Goal: Task Accomplishment & Management: Use online tool/utility

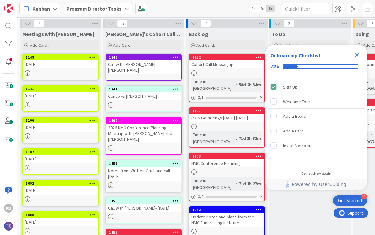
click at [357, 55] on icon "Close Checklist" at bounding box center [357, 56] width 4 height 4
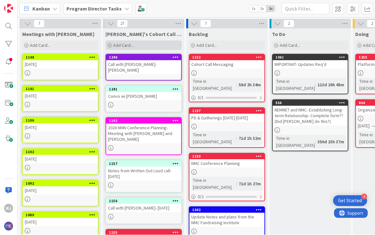
click at [134, 47] on div "Add Card..." at bounding box center [144, 46] width 76 height 10
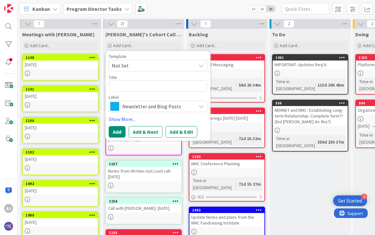
click at [167, 104] on span "Newsletter and Blog Posts" at bounding box center [157, 106] width 71 height 9
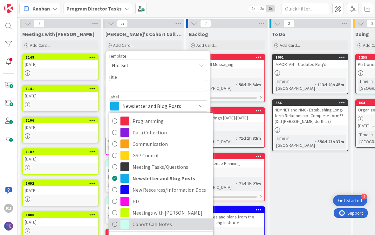
click at [160, 222] on span "Cohort Call Notes" at bounding box center [172, 224] width 78 height 10
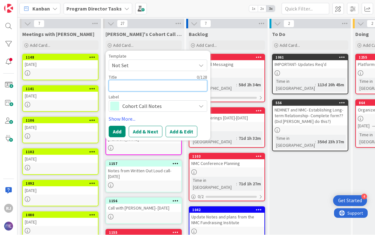
click at [160, 85] on textarea at bounding box center [158, 85] width 99 height 11
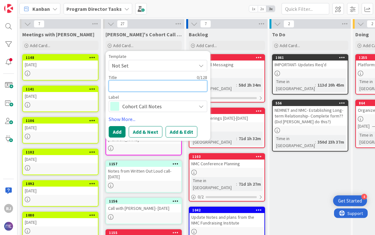
type textarea "x"
type textarea "C"
type textarea "x"
type textarea "Ca"
type textarea "x"
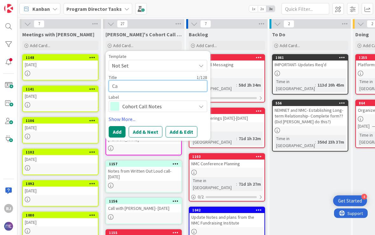
type textarea "Cal"
type textarea "x"
type textarea "Call"
type textarea "x"
type textarea "Call"
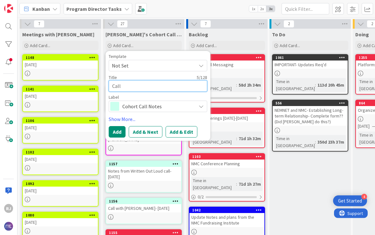
type textarea "x"
type textarea "Call w"
type textarea "x"
type textarea "Call wi"
type textarea "x"
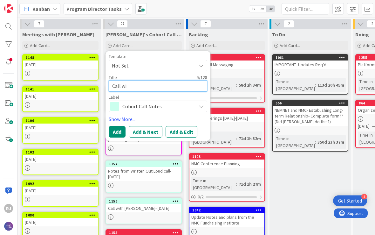
type textarea "Call wit"
type textarea "x"
type textarea "Call with"
type textarea "x"
type textarea "Call with"
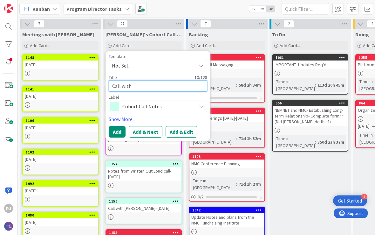
type textarea "x"
type textarea "Call with B"
type textarea "x"
type textarea "Call with [PERSON_NAME]"
type textarea "x"
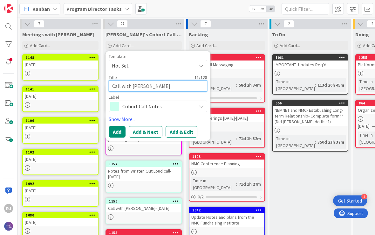
type textarea "Call with [PERSON_NAME]"
type textarea "x"
type textarea "Call with Boar"
type textarea "x"
type textarea "Call with Board"
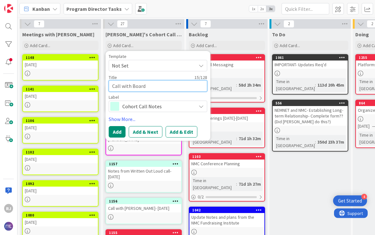
type textarea "x"
type textarea "Call with Board"
type textarea "x"
type textarea "Call with Board o"
type textarea "x"
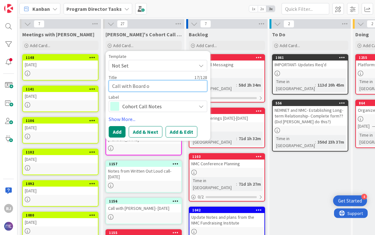
type textarea "Call with Board of"
type textarea "x"
type textarea "Call with Board of"
type textarea "x"
type textarea "Call with Board of N"
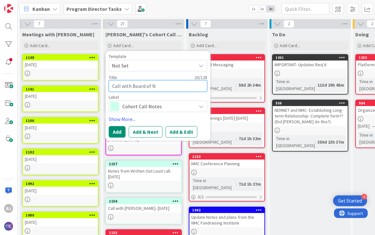
type textarea "x"
type textarea "Call with Board of Na"
type textarea "x"
type textarea "Call with Board of Nat"
type textarea "x"
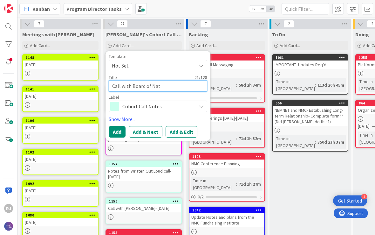
type textarea "Call with Board of Nati"
type textarea "x"
type textarea "Call with Board of Nativ"
type textarea "x"
type textarea "Call with Board of [PERSON_NAME]"
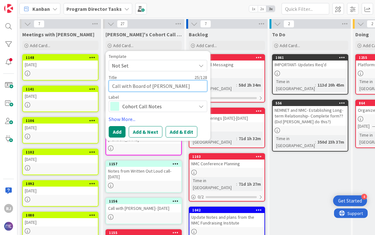
type textarea "x"
type textarea "Call with Board of Nativie"
type textarea "x"
type textarea "Call with Board of [PERSON_NAME]"
type textarea "x"
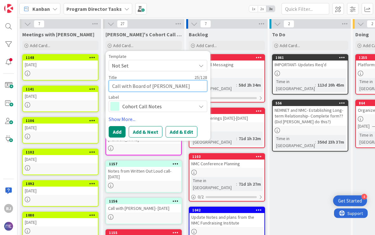
type textarea "Call with Board of Nativit"
type textarea "x"
type textarea "Call with Board of Nativity"
type textarea "x"
type textarea "Call with Board of Nativity"
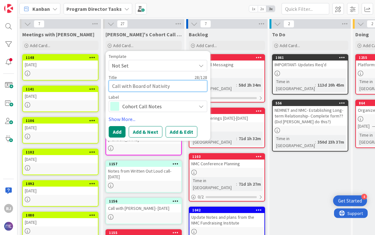
type textarea "x"
type textarea "Call with Board of Nativity P"
type textarea "x"
type textarea "Call with Board of Nativity Pr"
type textarea "x"
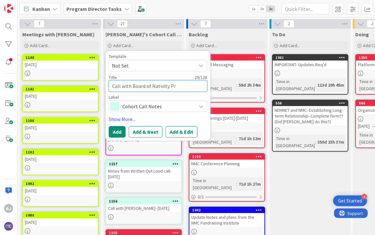
type textarea "Call with Board of Nativity Pre"
type textarea "x"
type textarea "Call with Board of Nativity Prep"
type textarea "x"
type textarea "Call with Board of Nativity Prep"
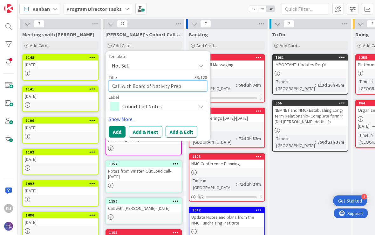
type textarea "x"
type textarea "Call with Board of Nativity Prep S"
type textarea "x"
type textarea "Call with Board of Nativity Prep Sa"
type textarea "x"
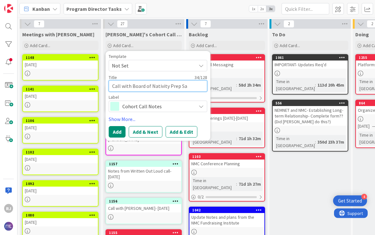
type textarea "Call with Board of Nativity Prep San"
type textarea "x"
type textarea "Call with Board of Nativity Prep San"
type textarea "x"
type textarea "Call with Board of Nativity Prep [GEOGRAPHIC_DATA]"
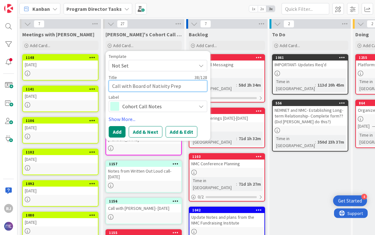
type textarea "x"
type textarea "Call with Board of Nativity Prep San Di"
type textarea "x"
type textarea "Call with Board of Nativity Prep San Die"
type textarea "x"
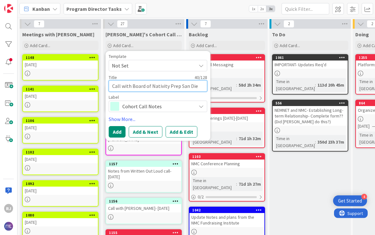
type textarea "Call with Board of Nativity Prep San Dieg"
type textarea "x"
type textarea "Call with Board of Nativity Prep [GEOGRAPHIC_DATA]"
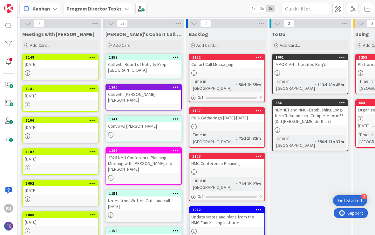
click at [136, 65] on div "Call with Board of Nativity Prep [GEOGRAPHIC_DATA]" at bounding box center [143, 67] width 75 height 14
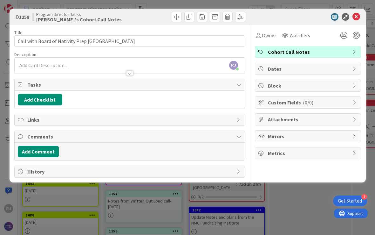
click at [74, 64] on div "[PERSON_NAME] [PERSON_NAME] just joined" at bounding box center [130, 66] width 230 height 16
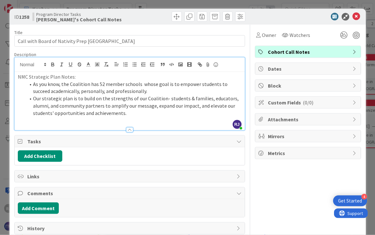
click at [109, 104] on li "Our strategic plan is to build on the strengths of our Coalition- students & fa…" at bounding box center [133, 106] width 216 height 22
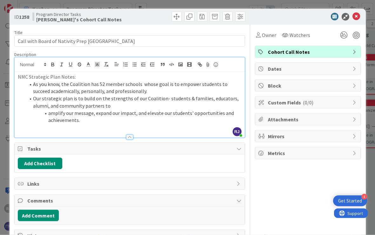
click at [95, 112] on li "amplify our message, expand our impact, and elevate our students' opportunities…" at bounding box center [133, 116] width 216 height 14
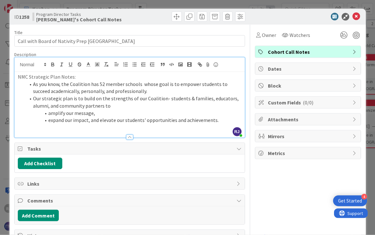
click at [101, 120] on li "expand our impact, and elevate our students' opportunities and achievements." at bounding box center [133, 119] width 216 height 7
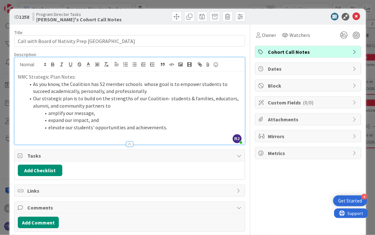
click at [173, 128] on li "elevate our students' opportunities and achievements." at bounding box center [133, 127] width 216 height 7
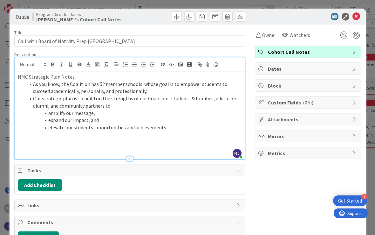
click at [83, 111] on li "amplify our message," at bounding box center [133, 112] width 216 height 7
click at [100, 111] on li "amplify our message," at bounding box center [133, 112] width 216 height 7
click at [112, 120] on li "expand our impact, and" at bounding box center [133, 119] width 216 height 7
click at [172, 125] on li "elevate our students' opportunities and achievements." at bounding box center [133, 127] width 216 height 7
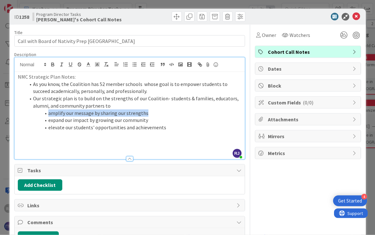
drag, startPoint x: 145, startPoint y: 111, endPoint x: 49, endPoint y: 112, distance: 96.3
click at [49, 112] on li "amplify our message by sharing our strengths" at bounding box center [133, 112] width 216 height 7
click at [52, 65] on icon "button" at bounding box center [52, 66] width 3 height 2
click at [96, 118] on li "expand our impact by growing our community" at bounding box center [133, 119] width 216 height 7
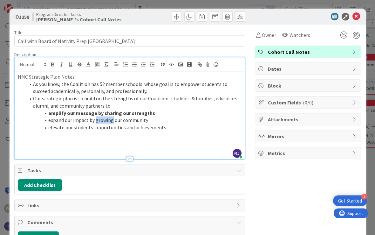
click at [96, 118] on li "expand our impact by growing our community" at bounding box center [133, 119] width 216 height 7
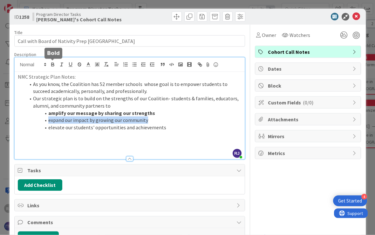
click at [51, 65] on icon "button" at bounding box center [52, 66] width 3 height 2
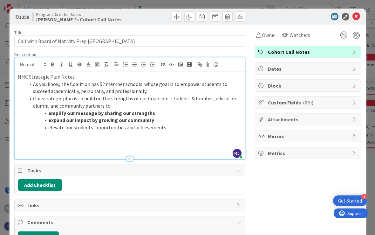
click at [67, 125] on li "elevate our students' opportunities and achievements" at bounding box center [133, 127] width 216 height 7
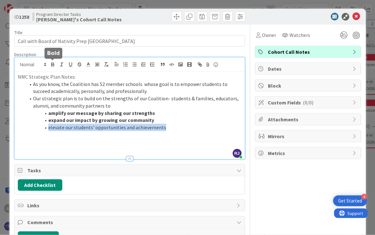
click at [53, 65] on icon "button" at bounding box center [52, 66] width 3 height 2
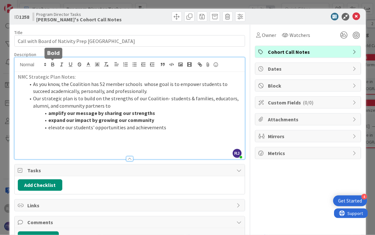
click at [52, 65] on icon "button" at bounding box center [52, 66] width 3 height 2
click at [81, 139] on p at bounding box center [130, 141] width 224 height 7
click at [154, 112] on li "amplify our message by sharing our strengths" at bounding box center [133, 112] width 216 height 7
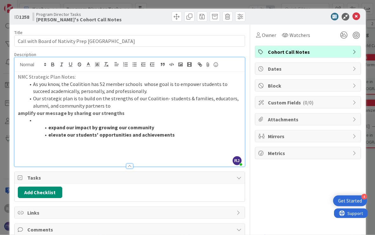
click at [115, 105] on li "Our strategic plan is to build on the strengths of our Coalition- students & fa…" at bounding box center [133, 102] width 216 height 14
click at [50, 124] on strong "expand our impact by growing our community" at bounding box center [101, 127] width 106 height 6
click at [50, 134] on strong "elevate our students' opportunities and achievements" at bounding box center [111, 134] width 126 height 6
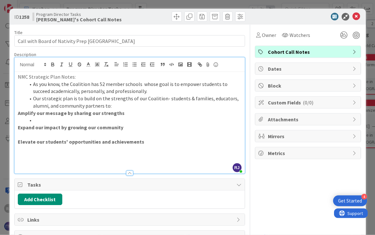
click at [139, 90] on li "As you know, the Coalition has 52 member schools whose goal is to empower stude…" at bounding box center [133, 87] width 216 height 14
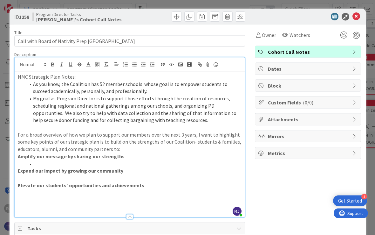
click at [65, 157] on p "Amplify our message by sharing our strengths" at bounding box center [130, 156] width 224 height 7
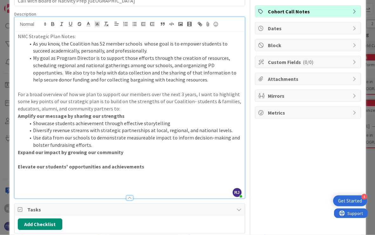
scroll to position [42, 0]
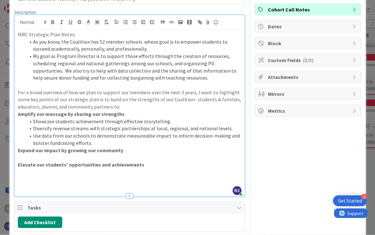
click at [133, 147] on p "Expand our impact by growing our community" at bounding box center [130, 149] width 224 height 7
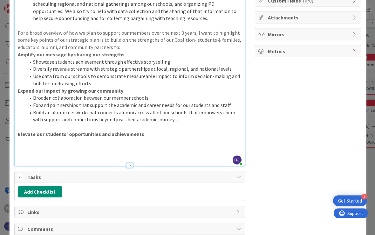
scroll to position [101, 0]
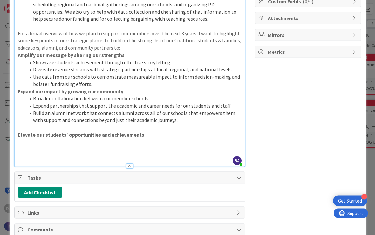
click at [89, 140] on p at bounding box center [130, 141] width 224 height 7
click at [112, 124] on p at bounding box center [130, 127] width 224 height 7
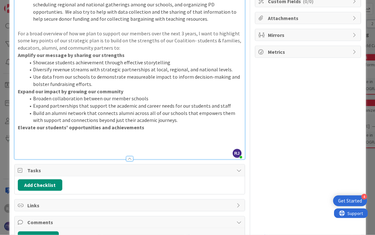
click at [74, 138] on p at bounding box center [130, 141] width 224 height 7
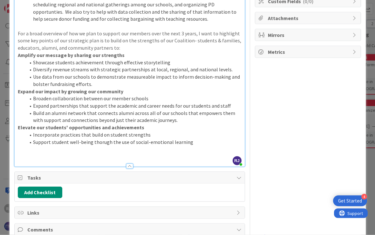
click at [150, 124] on p "Elevate our students' opportunities and achievements" at bounding box center [130, 127] width 224 height 7
click at [62, 131] on li "Incorporate practices that build on student strengths" at bounding box center [133, 134] width 216 height 7
click at [196, 145] on p at bounding box center [130, 148] width 224 height 7
click at [191, 138] on li "Support student well-being thorugh the use of social-emotional learning" at bounding box center [133, 141] width 216 height 7
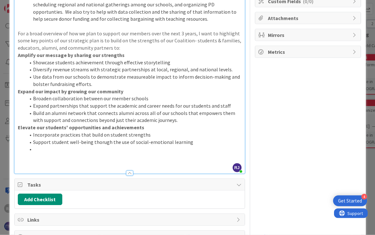
click at [153, 131] on li "Incorporate practices that build on student strengths" at bounding box center [133, 134] width 216 height 7
click at [150, 95] on li "Broaden collaboration between our member schools" at bounding box center [133, 98] width 216 height 7
click at [225, 102] on li "Expand partnerships that support the academic and career needs for our students…" at bounding box center [133, 105] width 216 height 7
click at [191, 138] on li "Support student well-being thorugh the use of social-emotional learning" at bounding box center [133, 141] width 216 height 7
click at [173, 60] on li "Showcase students achievement through effective storytelling" at bounding box center [133, 62] width 216 height 7
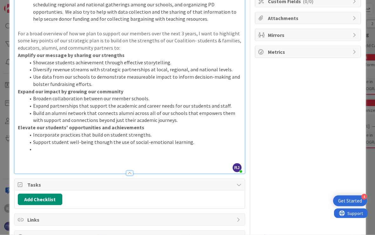
click at [196, 138] on li "Support student well-being thorugh the use of social-emotional learning." at bounding box center [133, 141] width 216 height 7
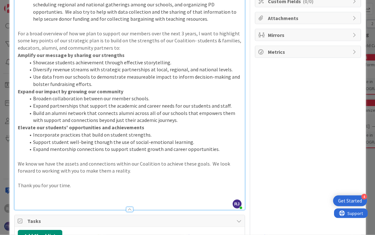
scroll to position [0, 0]
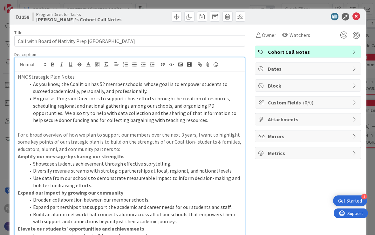
click at [86, 75] on p "NMC Strategic Plan Notes:" at bounding box center [130, 76] width 224 height 7
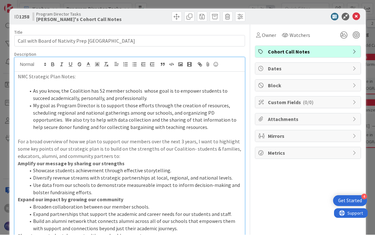
click at [62, 81] on p at bounding box center [130, 83] width 224 height 7
click at [95, 121] on li "My goal as Program Director is to support those efforts through the creation of…" at bounding box center [133, 116] width 216 height 29
click at [96, 122] on li "My goal as Program Director is to support those efforts through the creation of…" at bounding box center [133, 116] width 216 height 29
click at [46, 138] on p "For a broad overview of how we plan to support our members over the next 3 year…" at bounding box center [130, 149] width 224 height 22
click at [44, 117] on li "My goal as Program Director is to support those efforts through the creation of…" at bounding box center [133, 116] width 216 height 29
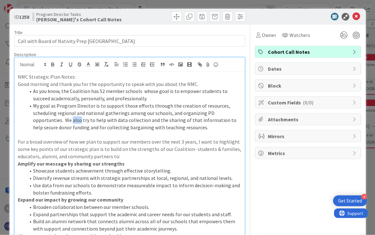
copy li "also"
click at [44, 117] on li "My goal as Program Director is to support those efforts through the creation of…" at bounding box center [133, 116] width 216 height 29
click at [34, 119] on li "My goal as Program Director is to support those efforts through the creation of…" at bounding box center [133, 116] width 216 height 29
click at [82, 118] on li "My goal as Program Director is to support those efforts through the creation of…" at bounding box center [133, 116] width 216 height 29
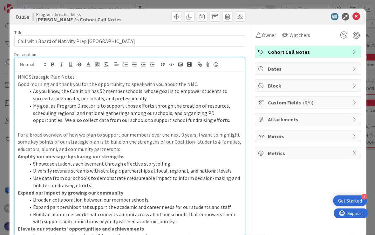
click at [114, 119] on li "My goal as Program Director is to support those efforts through the creation of…" at bounding box center [133, 113] width 216 height 22
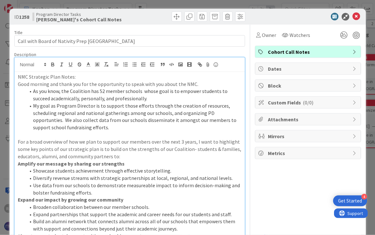
click at [221, 119] on li "My goal as Program Director is to support those efforts through the creation of…" at bounding box center [133, 116] width 216 height 29
click at [89, 146] on p "For a broad overview of how we plan to support our members over the next 3 year…" at bounding box center [130, 149] width 224 height 22
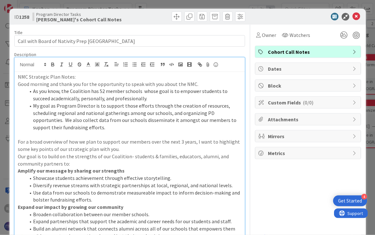
click at [73, 158] on p "Our goal is to build on the strengths of our Coalition- students & families, ed…" at bounding box center [130, 160] width 224 height 14
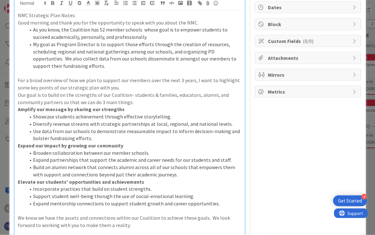
scroll to position [62, 0]
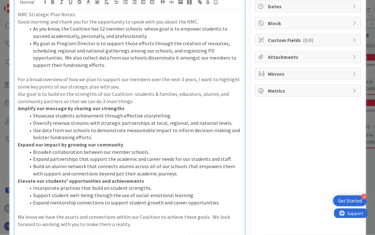
click at [315, 165] on div "Owner Watchers Cohort Call Notes Dates Block Custom Fields ( 0/0 ) Attachments …" at bounding box center [308, 165] width 106 height 404
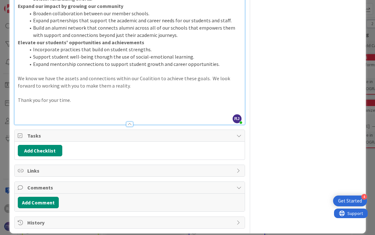
scroll to position [200, 0]
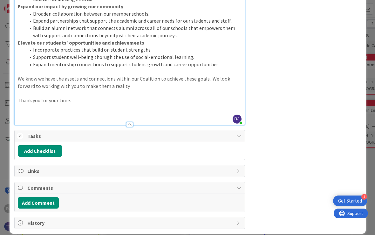
click at [79, 111] on p at bounding box center [130, 114] width 224 height 7
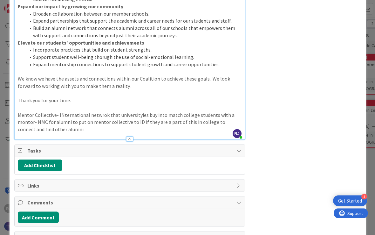
click at [23, 111] on p "Mentor Collective- INternational netwrok that universityies buy into match coll…" at bounding box center [130, 122] width 224 height 22
click at [17, 108] on div "NMC Strategic Plan Notes: Good morning and thank you for the opportunity to spe…" at bounding box center [130, 6] width 230 height 268
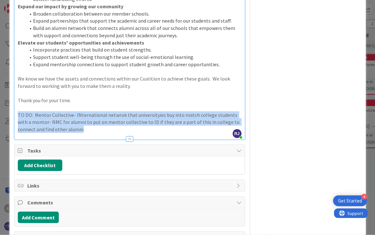
click at [200, 133] on div at bounding box center [130, 136] width 230 height 7
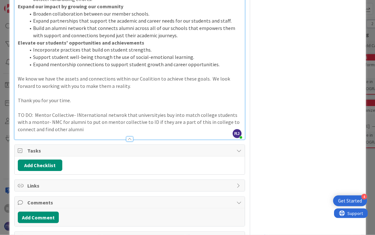
scroll to position [0, 0]
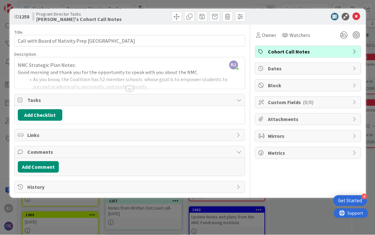
click at [132, 91] on div at bounding box center [129, 88] width 7 height 5
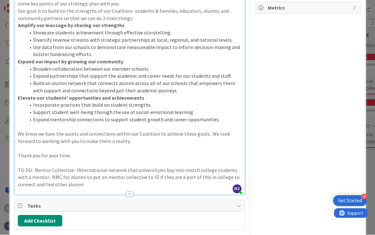
scroll to position [144, 0]
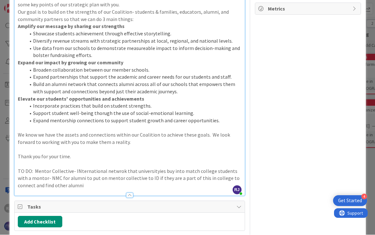
click at [22, 167] on p "TO DO: Mentor Collective- INternational netwrok that universityies buy into mat…" at bounding box center [130, 178] width 224 height 22
